Goal: Task Accomplishment & Management: Manage account settings

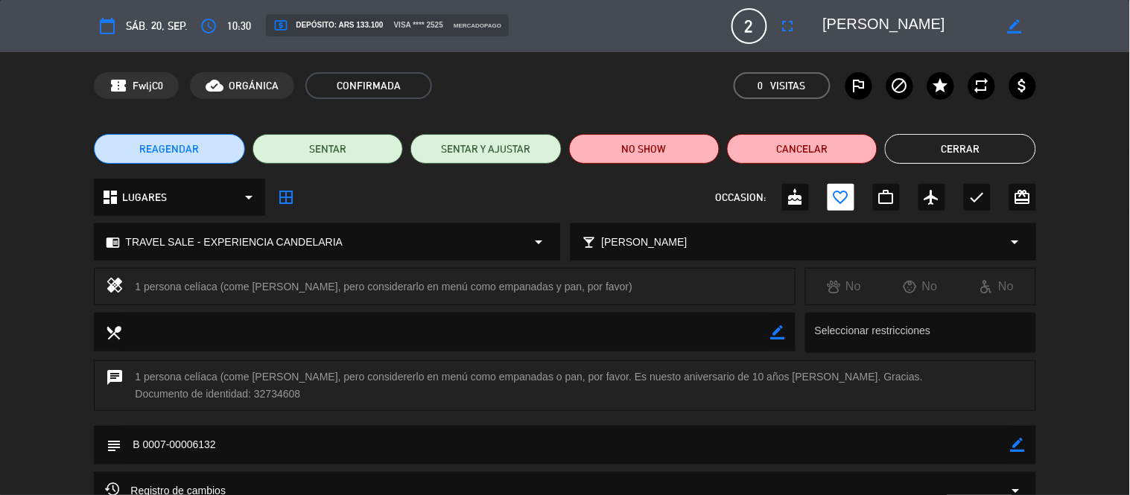
scroll to position [160, 0]
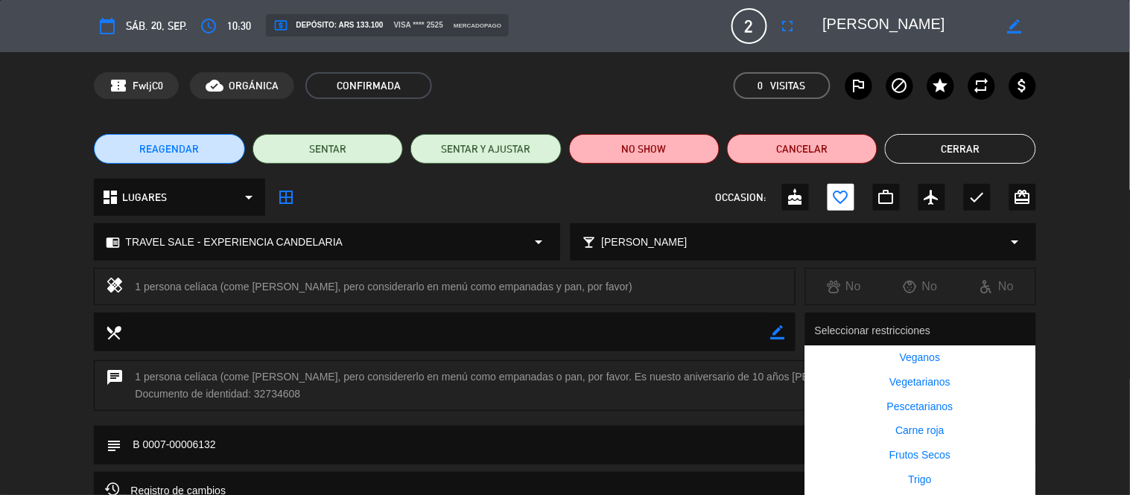
click at [922, 331] on div at bounding box center [923, 333] width 225 height 28
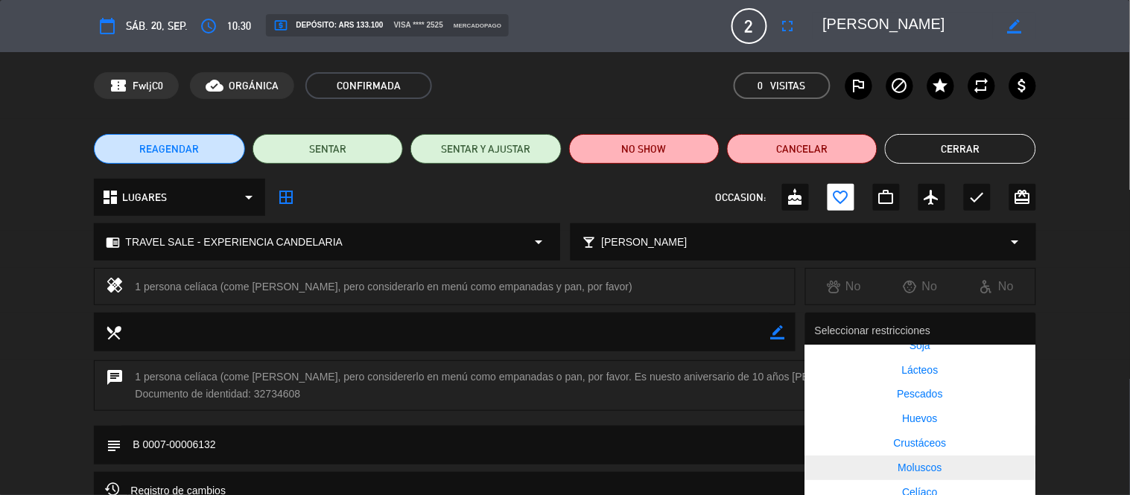
scroll to position [188, 0]
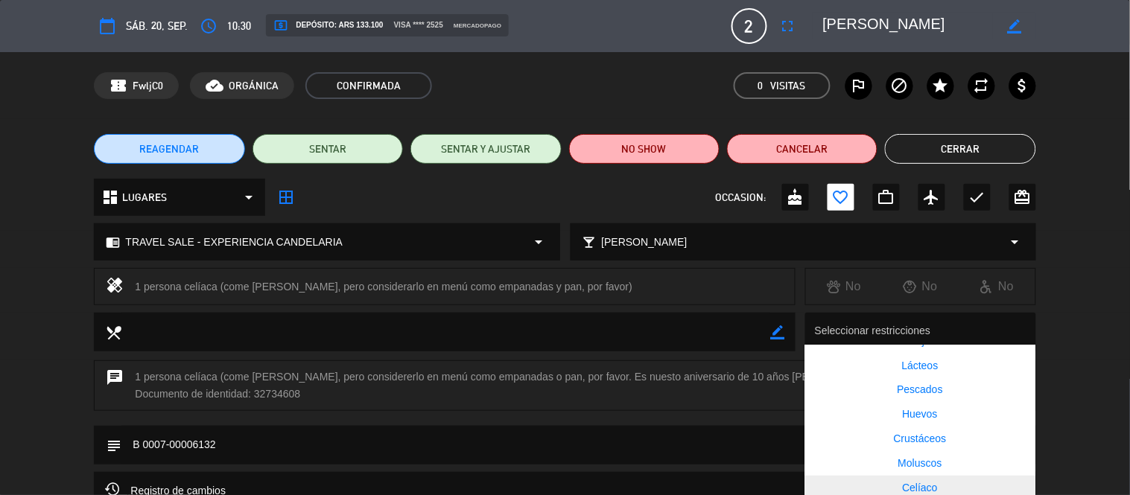
click at [926, 485] on span "Celíaco" at bounding box center [919, 488] width 35 height 12
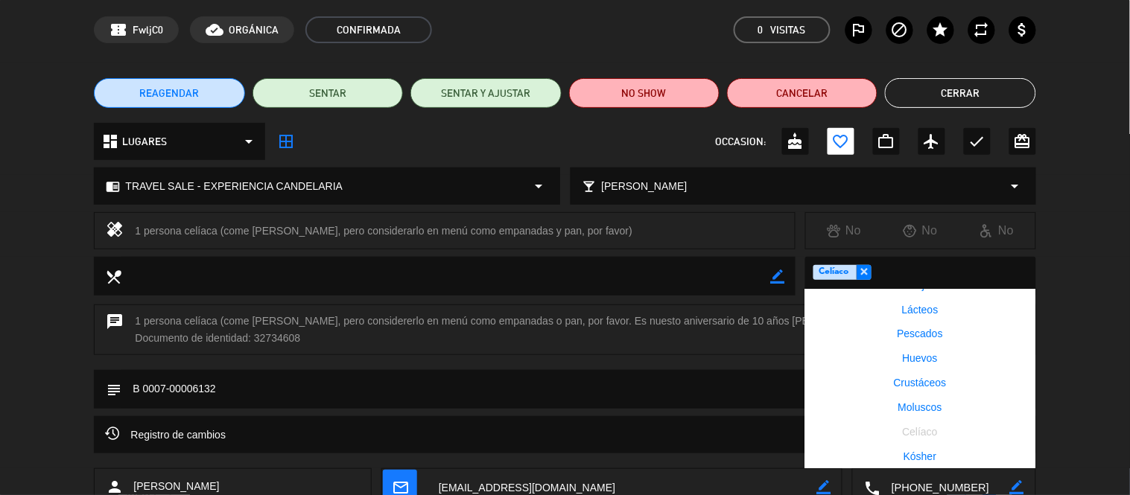
scroll to position [83, 0]
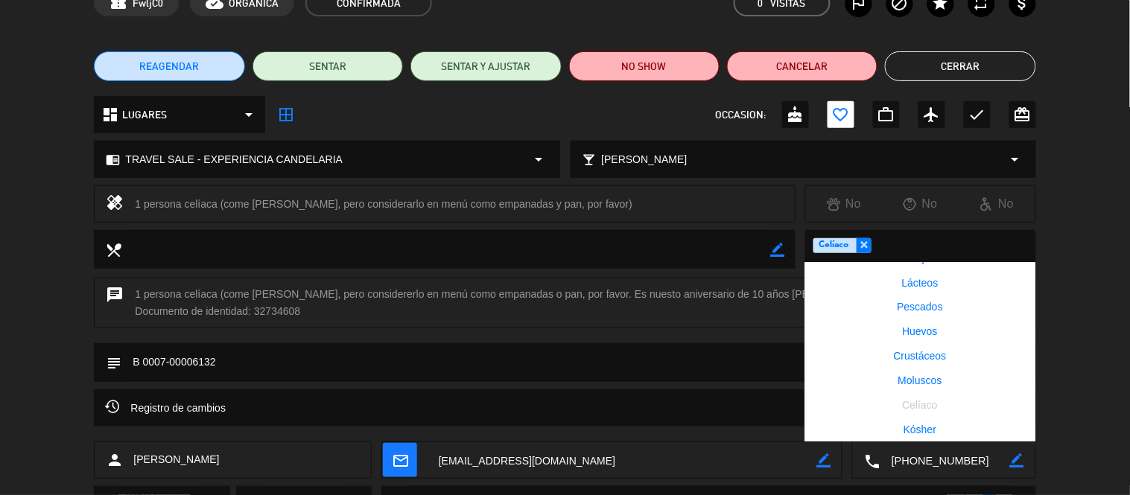
click at [556, 337] on div "chat 1 persona celíaca (come [PERSON_NAME], pero considererlo en menú como empa…" at bounding box center [565, 311] width 1130 height 66
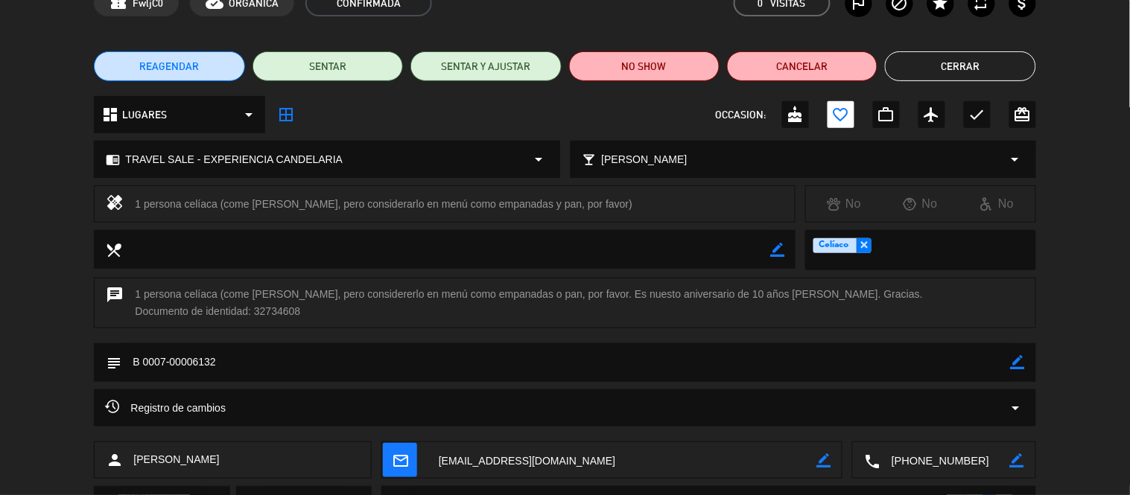
click at [1013, 363] on icon "border_color" at bounding box center [1017, 362] width 14 height 14
click at [337, 339] on div "chat 1 persona celíaca (come [PERSON_NAME], pero considererlo en menú como empa…" at bounding box center [565, 311] width 1130 height 66
click at [340, 355] on textarea at bounding box center [565, 362] width 888 height 38
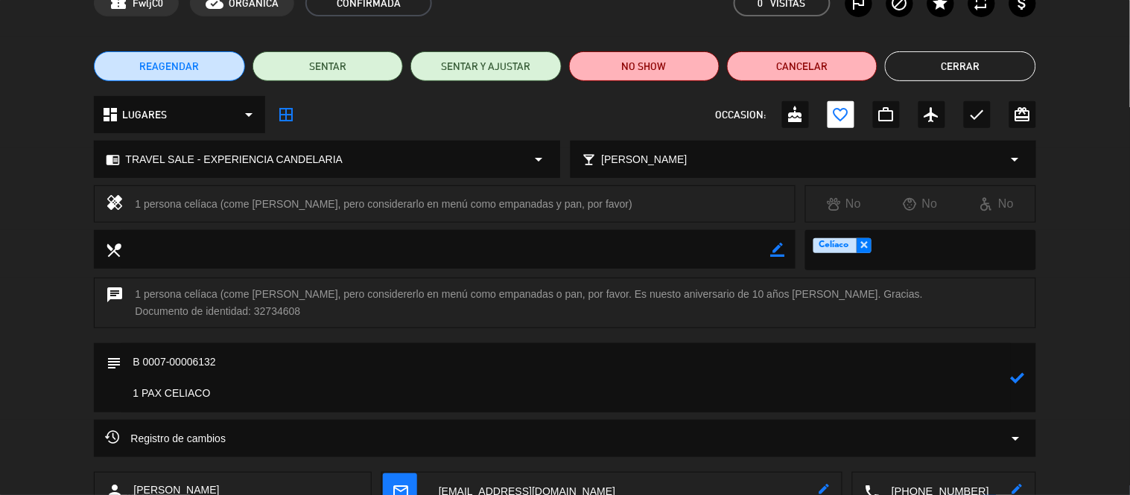
type textarea "B 0007-00006132 1 PAX CELIACO"
click at [1022, 378] on icon at bounding box center [1017, 378] width 14 height 14
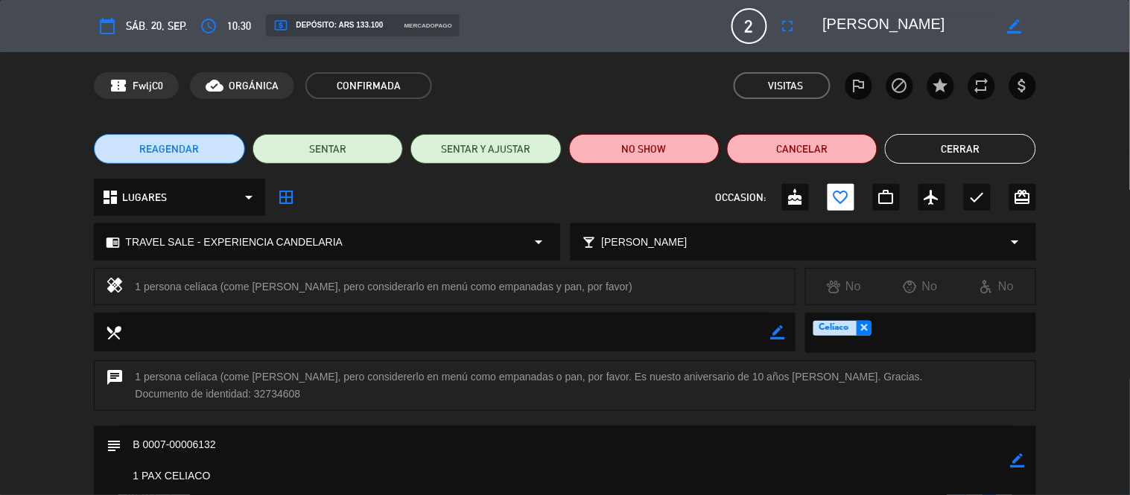
click at [977, 161] on button "Cerrar" at bounding box center [960, 149] width 150 height 30
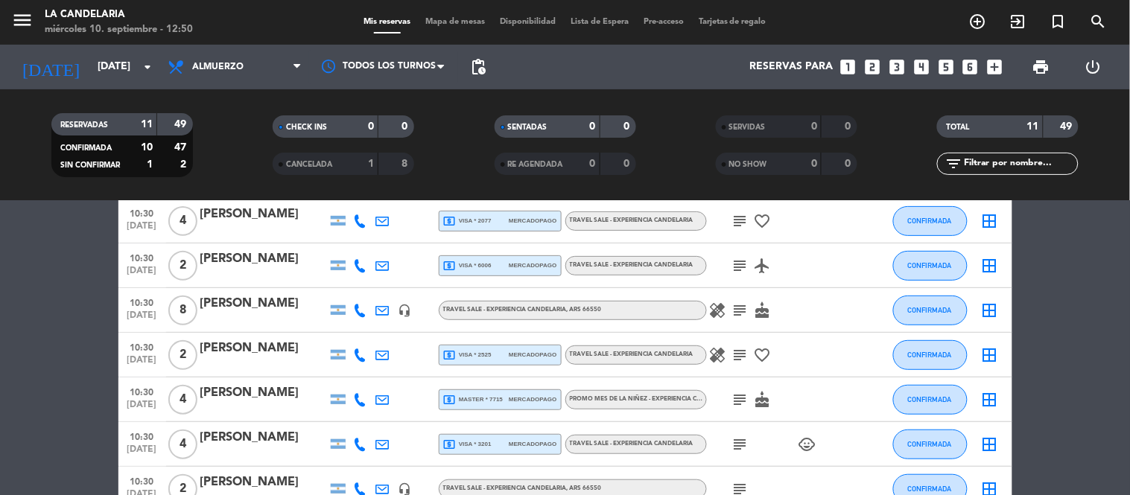
click at [121, 47] on div "[DATE] [DATE] arrow_drop_down" at bounding box center [85, 67] width 149 height 45
click at [124, 60] on input "[DATE]" at bounding box center [160, 67] width 141 height 27
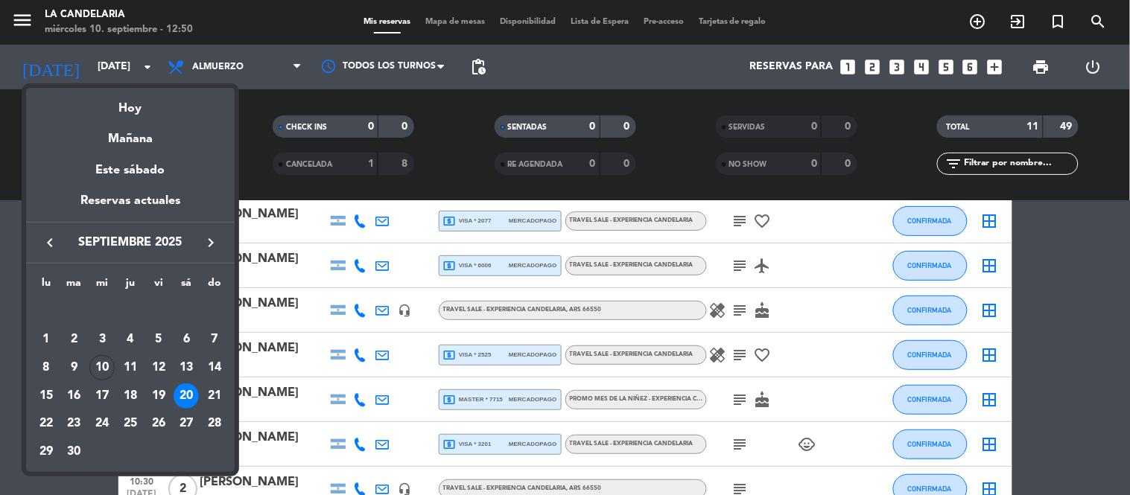
click at [218, 246] on icon "keyboard_arrow_right" at bounding box center [211, 243] width 18 height 18
click at [219, 337] on div "5" at bounding box center [214, 339] width 25 height 25
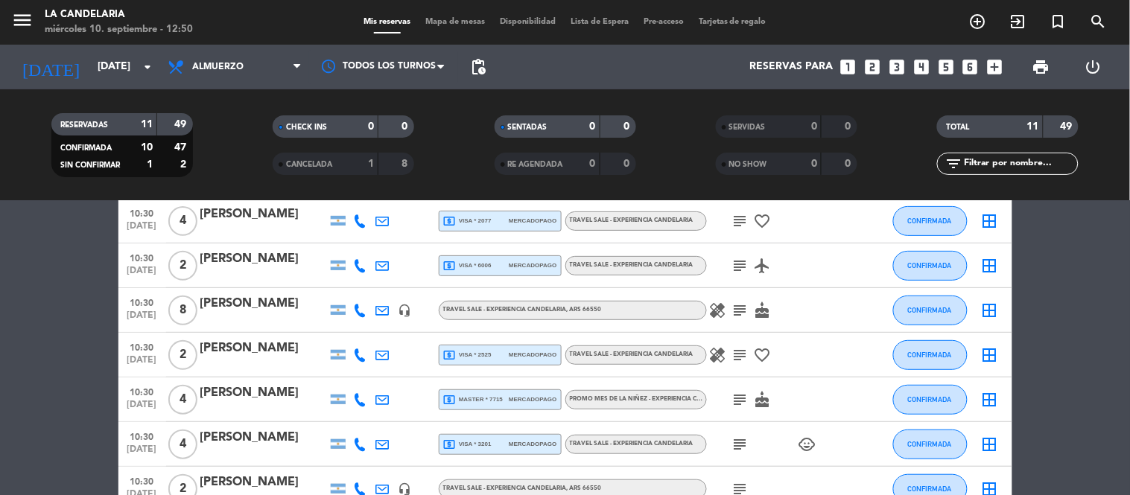
type input "[DATE]"
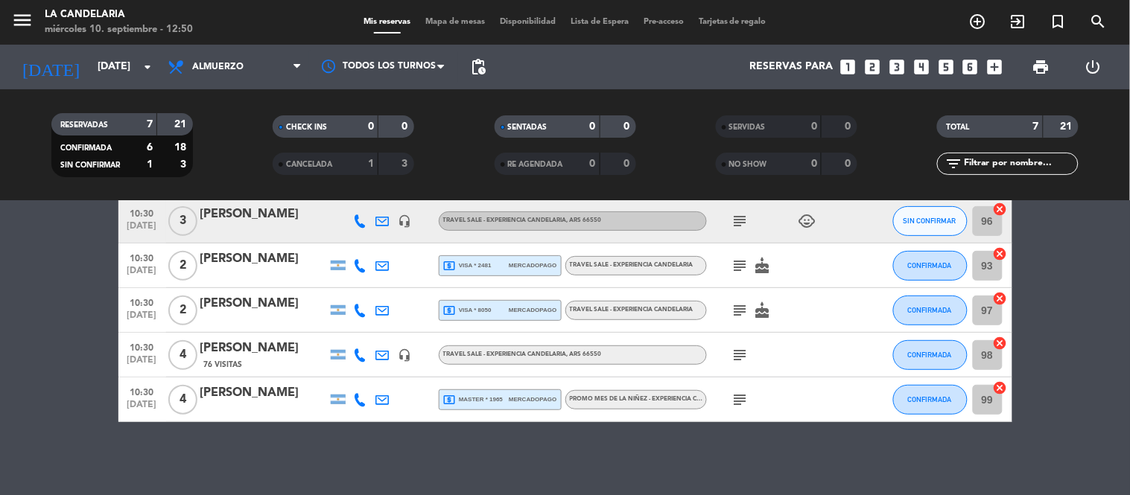
click at [264, 348] on div "[PERSON_NAME]" at bounding box center [263, 348] width 127 height 19
